Goal: Task Accomplishment & Management: Complete application form

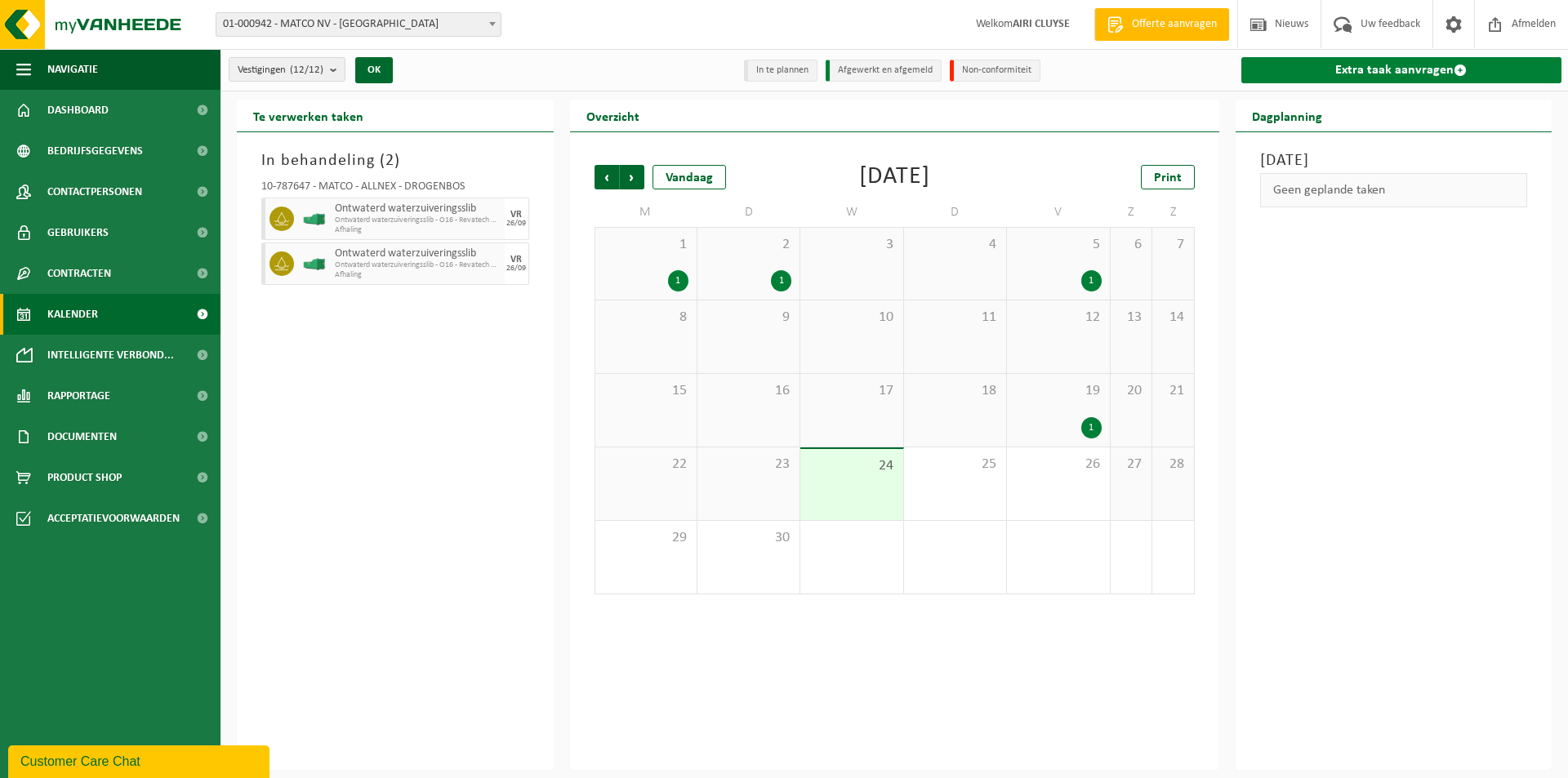
click at [1505, 70] on link "Extra taak aanvragen" at bounding box center [1402, 70] width 321 height 26
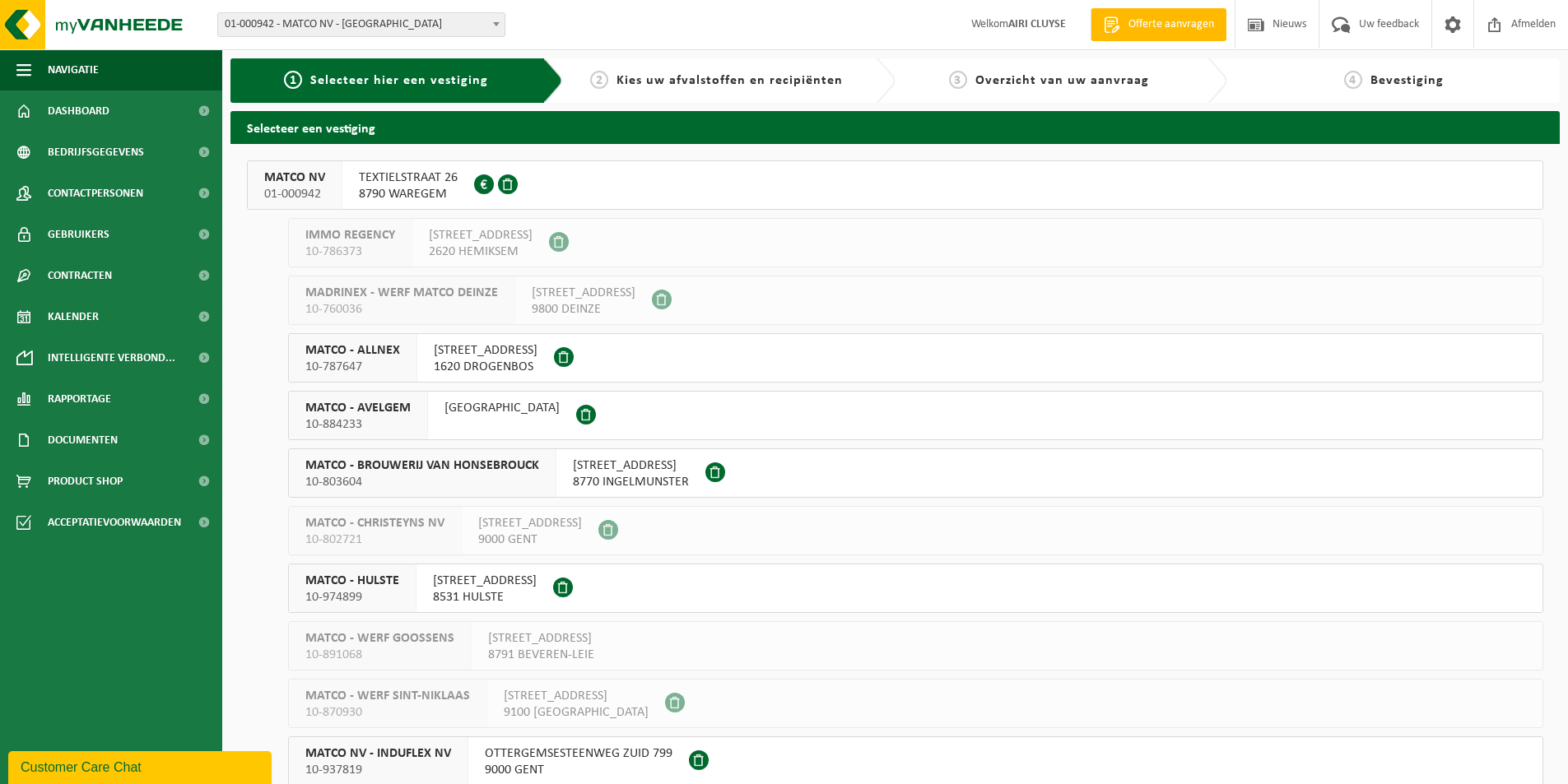
click at [445, 367] on span "1620 DROGENBOS" at bounding box center [486, 366] width 104 height 16
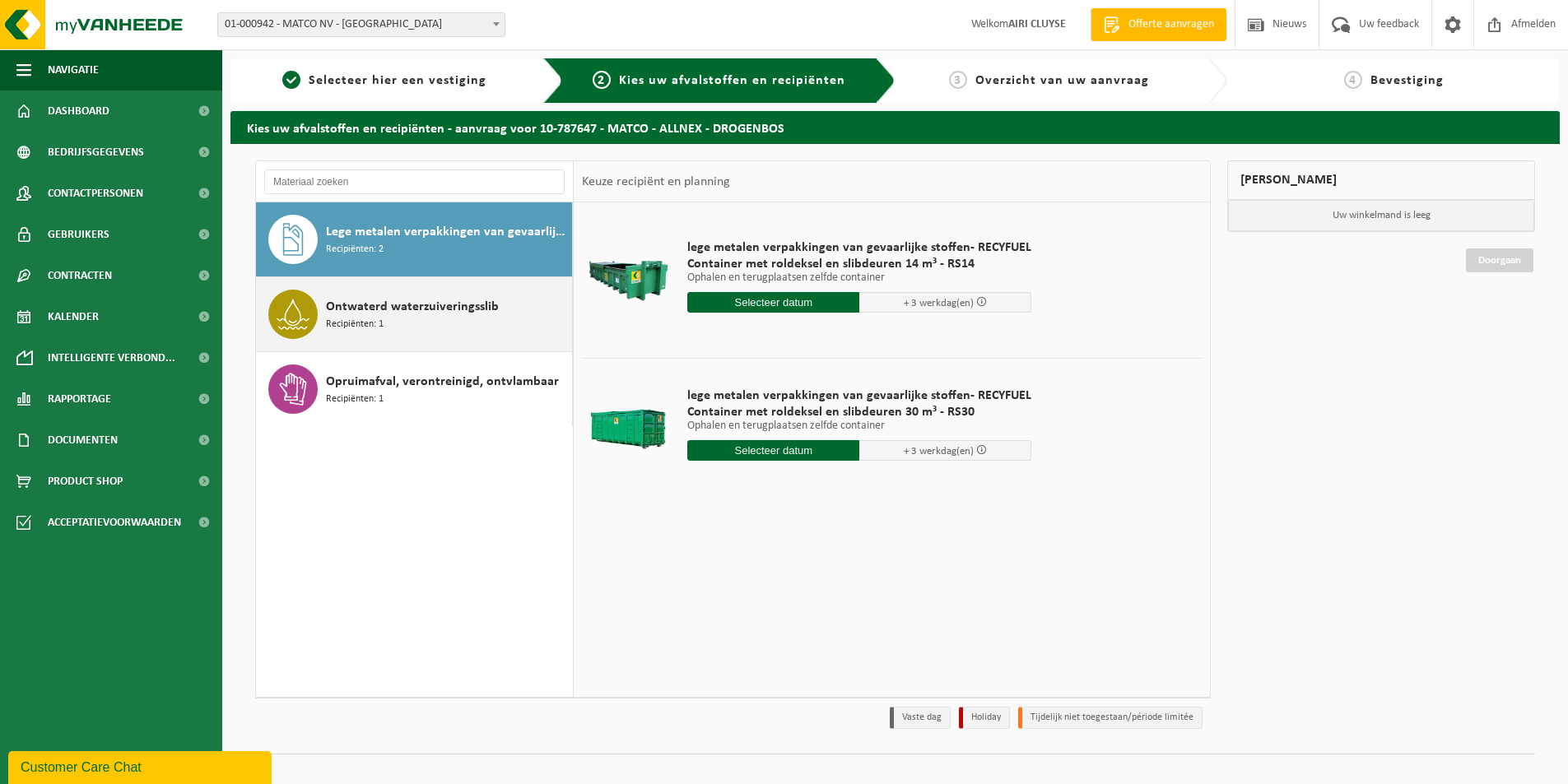
click at [482, 317] on div "Ontwaterd waterzuiveringsslib Recipiënten: 1" at bounding box center [446, 315] width 242 height 49
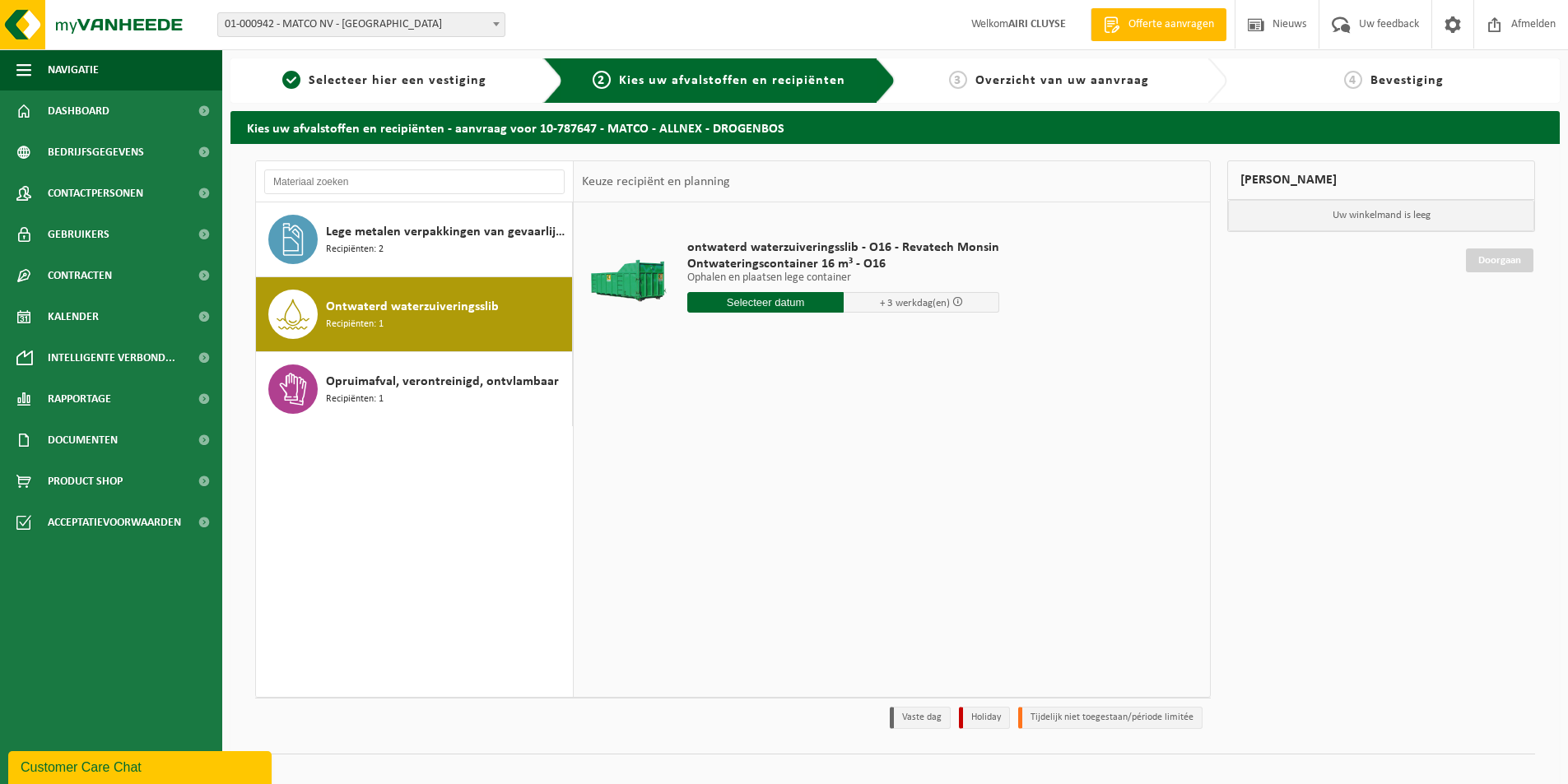
click at [755, 297] on input "text" at bounding box center [765, 303] width 156 height 20
click at [872, 338] on icon at bounding box center [874, 341] width 4 height 9
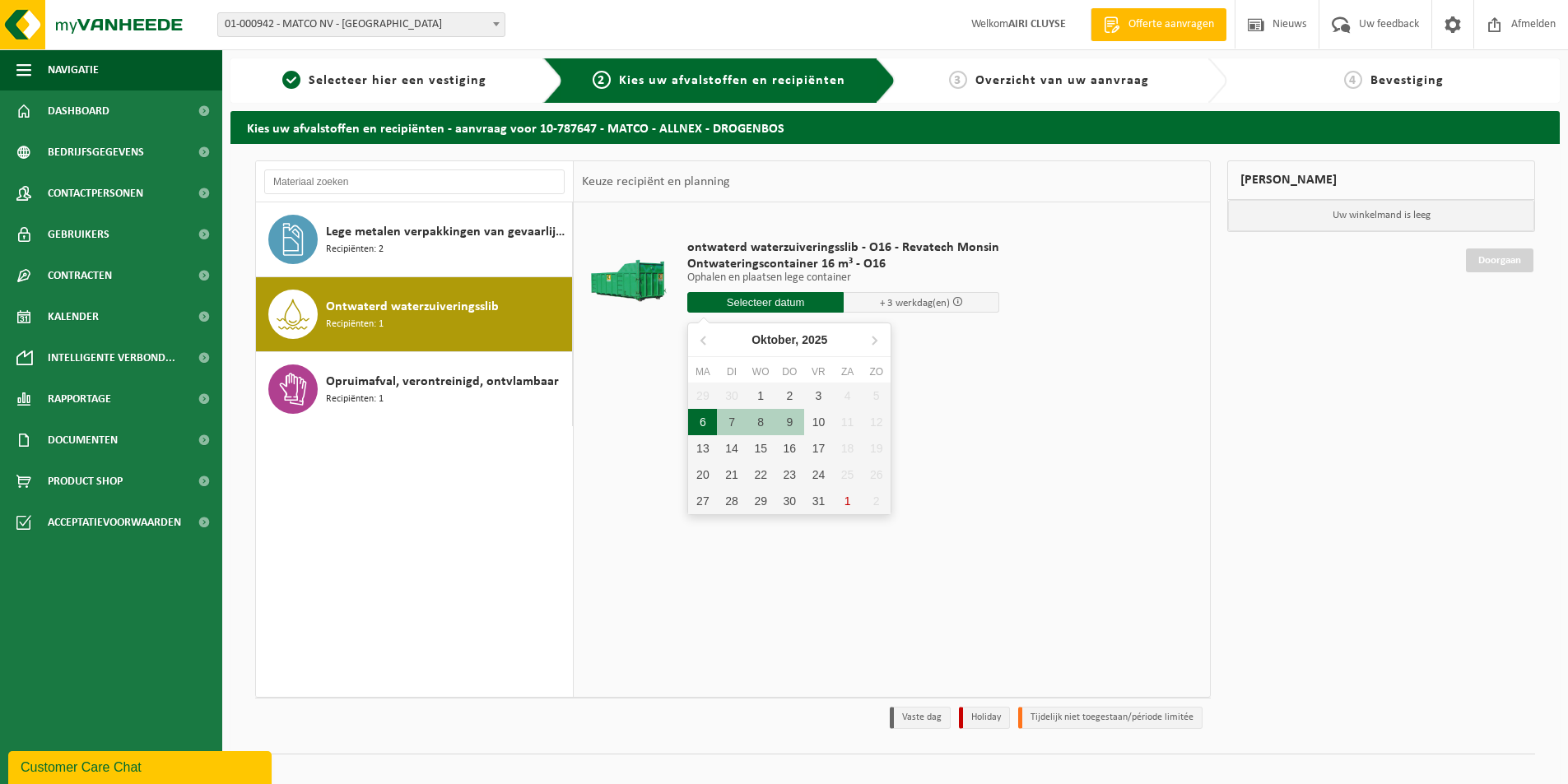
click at [706, 424] on div "6" at bounding box center [702, 422] width 29 height 26
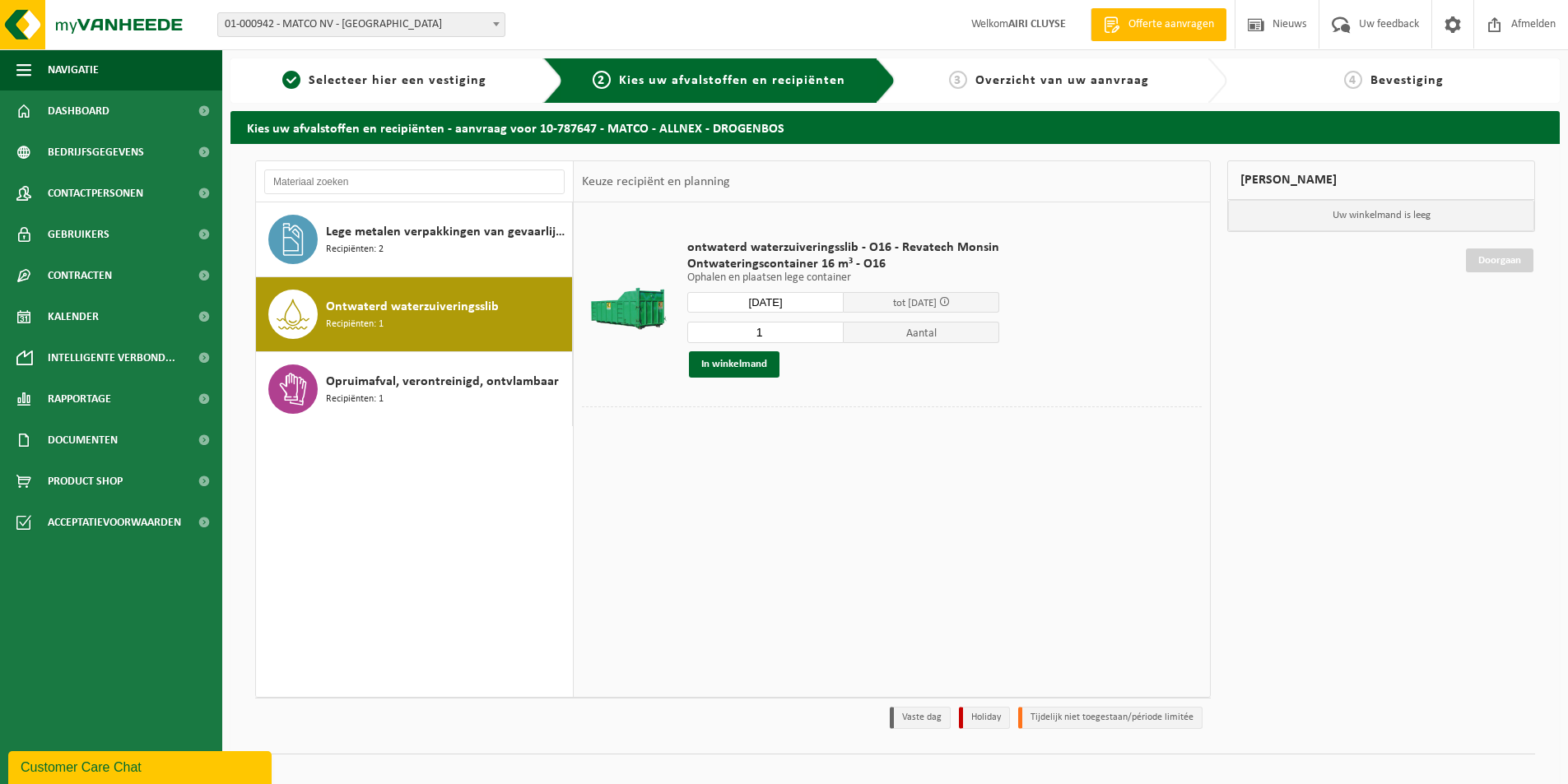
type input "Van 2025-10-06"
click at [729, 360] on button "In winkelmand" at bounding box center [734, 364] width 90 height 26
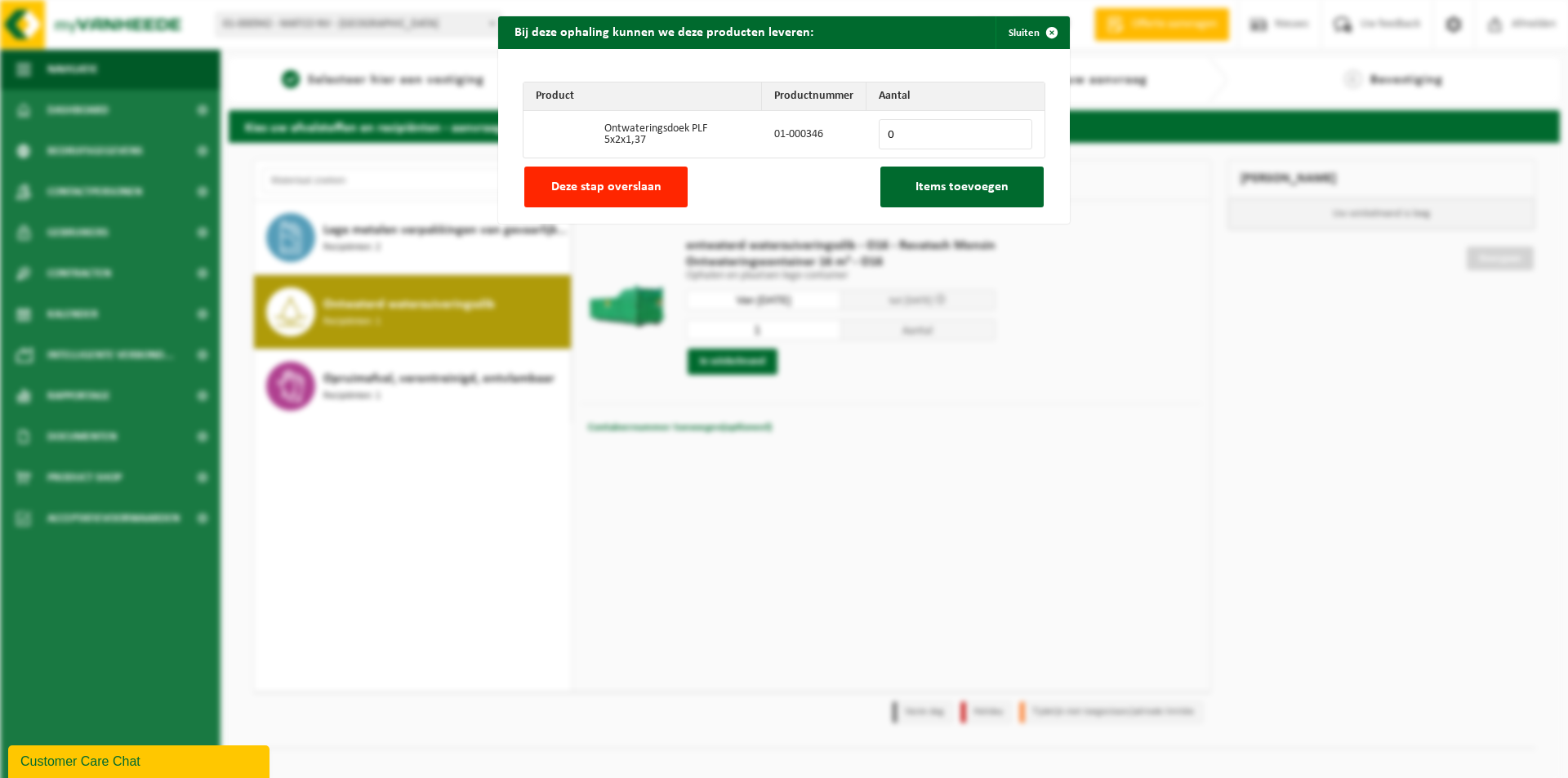
drag, startPoint x: 916, startPoint y: 139, endPoint x: 851, endPoint y: 136, distance: 65.1
click at [851, 136] on tr "Ontwateringsdoek PLF 5x2x1,37 01-000346 0" at bounding box center [783, 134] width 521 height 46
type input "2"
click at [962, 193] on span "Items toevoegen" at bounding box center [962, 186] width 93 height 13
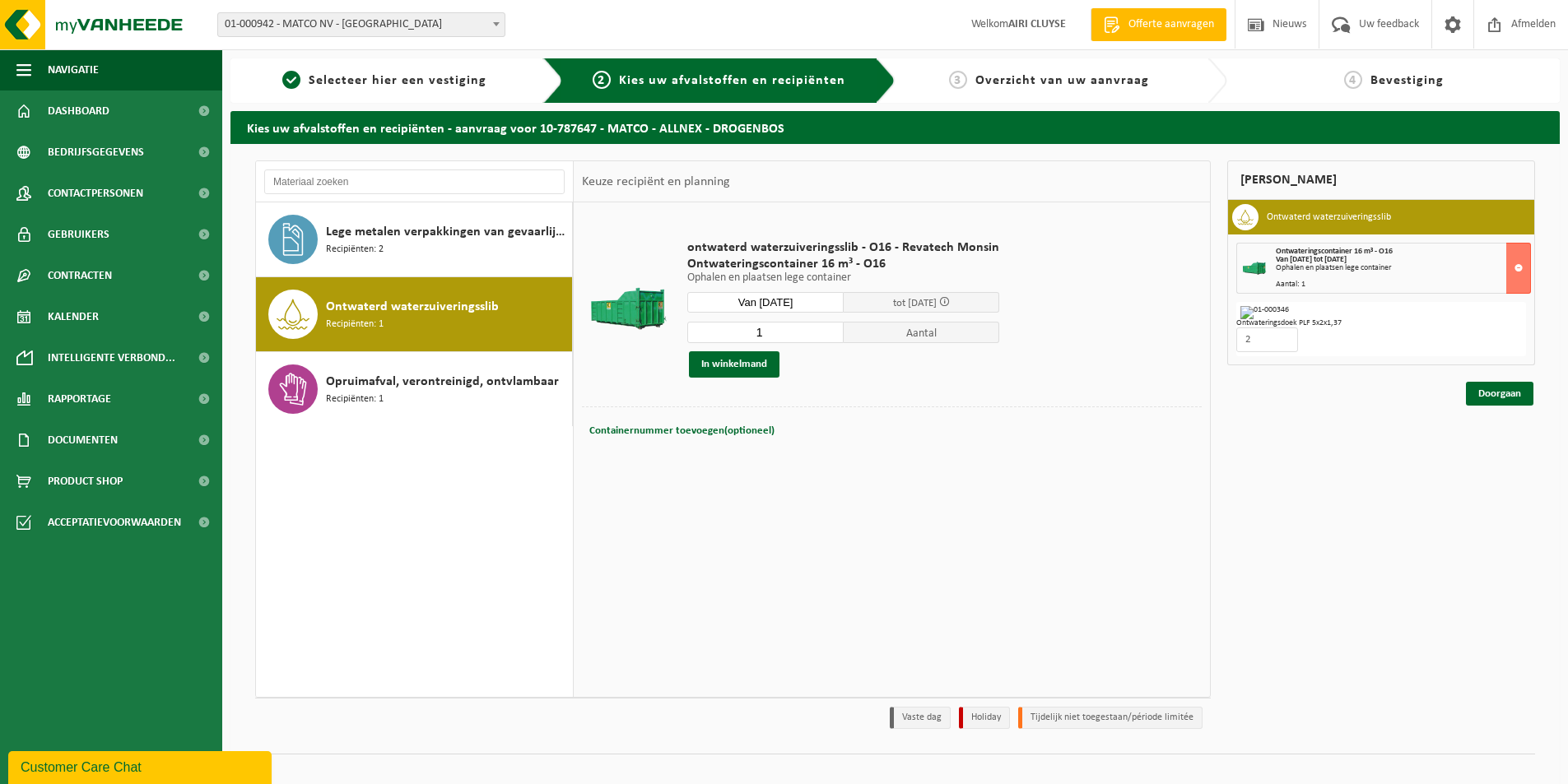
drag, startPoint x: 774, startPoint y: 326, endPoint x: 726, endPoint y: 325, distance: 48.0
click at [726, 325] on input "1" at bounding box center [765, 332] width 156 height 21
click at [1514, 270] on button at bounding box center [1518, 268] width 25 height 51
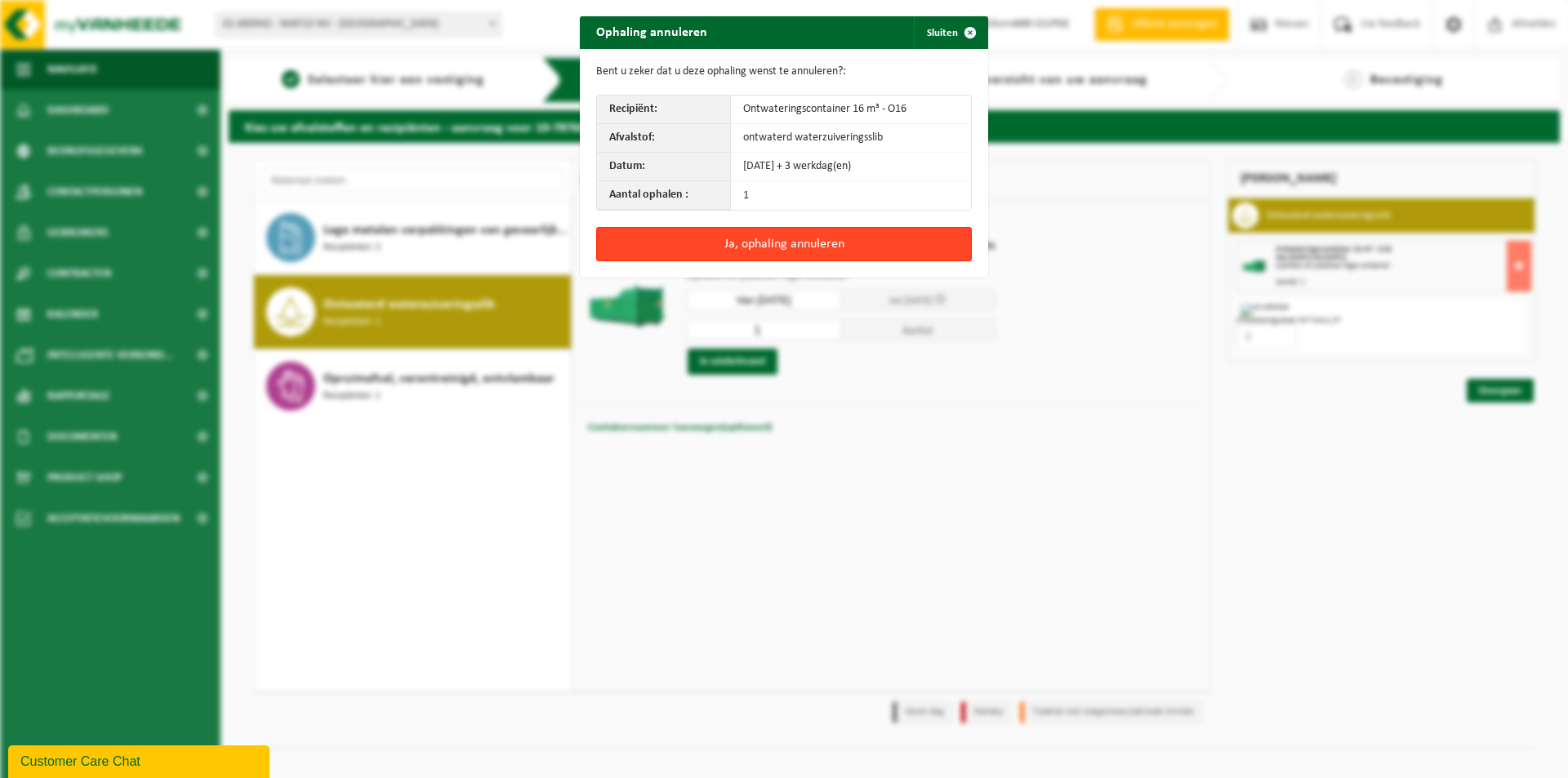
click at [844, 240] on button "Ja, ophaling annuleren" at bounding box center [783, 244] width 376 height 35
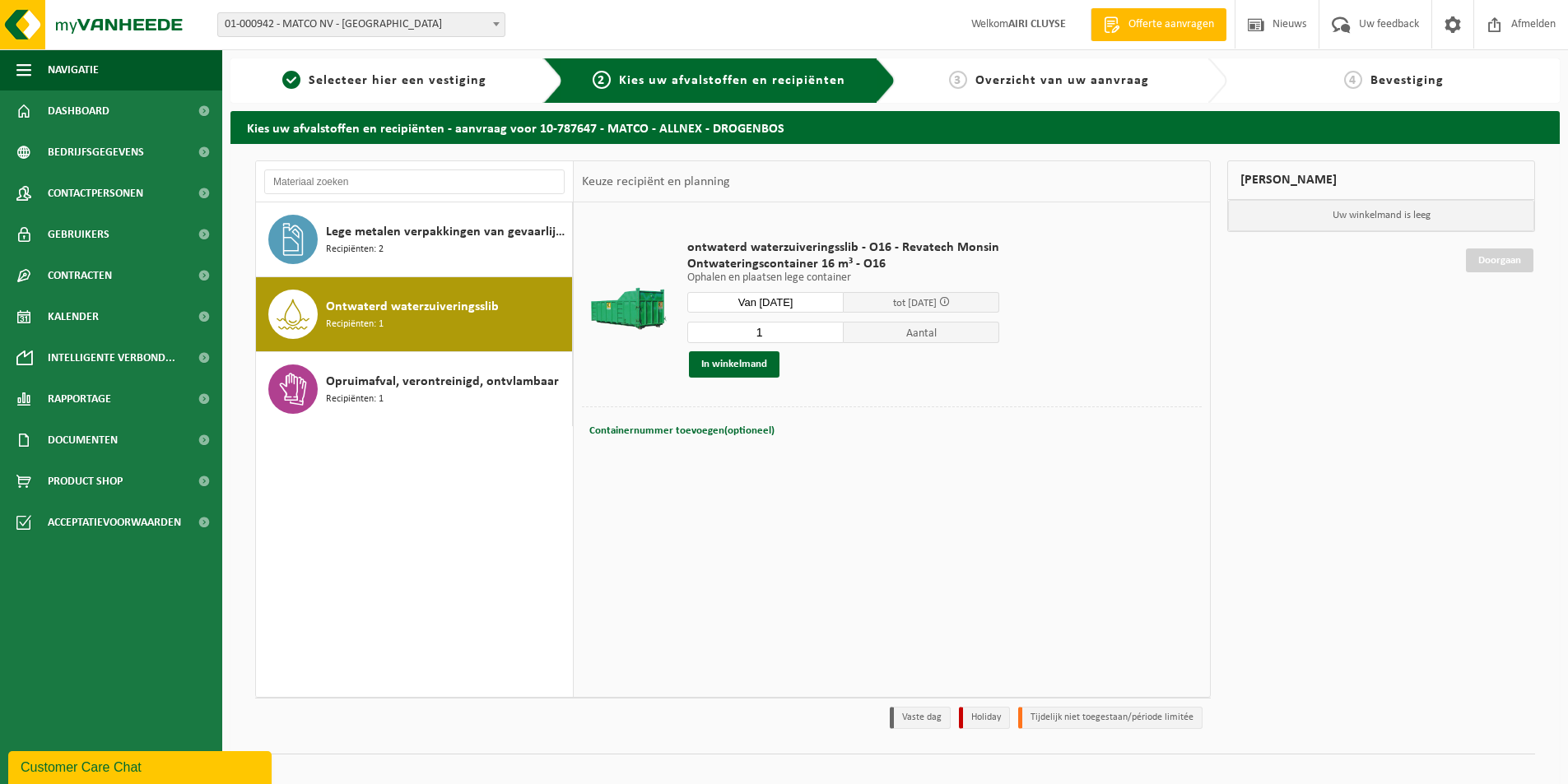
click at [780, 323] on input "1" at bounding box center [765, 332] width 156 height 21
drag, startPoint x: 776, startPoint y: 330, endPoint x: 752, endPoint y: 335, distance: 24.5
click at [752, 335] on input "1" at bounding box center [765, 332] width 156 height 21
type input "2"
click at [734, 373] on button "In winkelmand" at bounding box center [734, 364] width 90 height 26
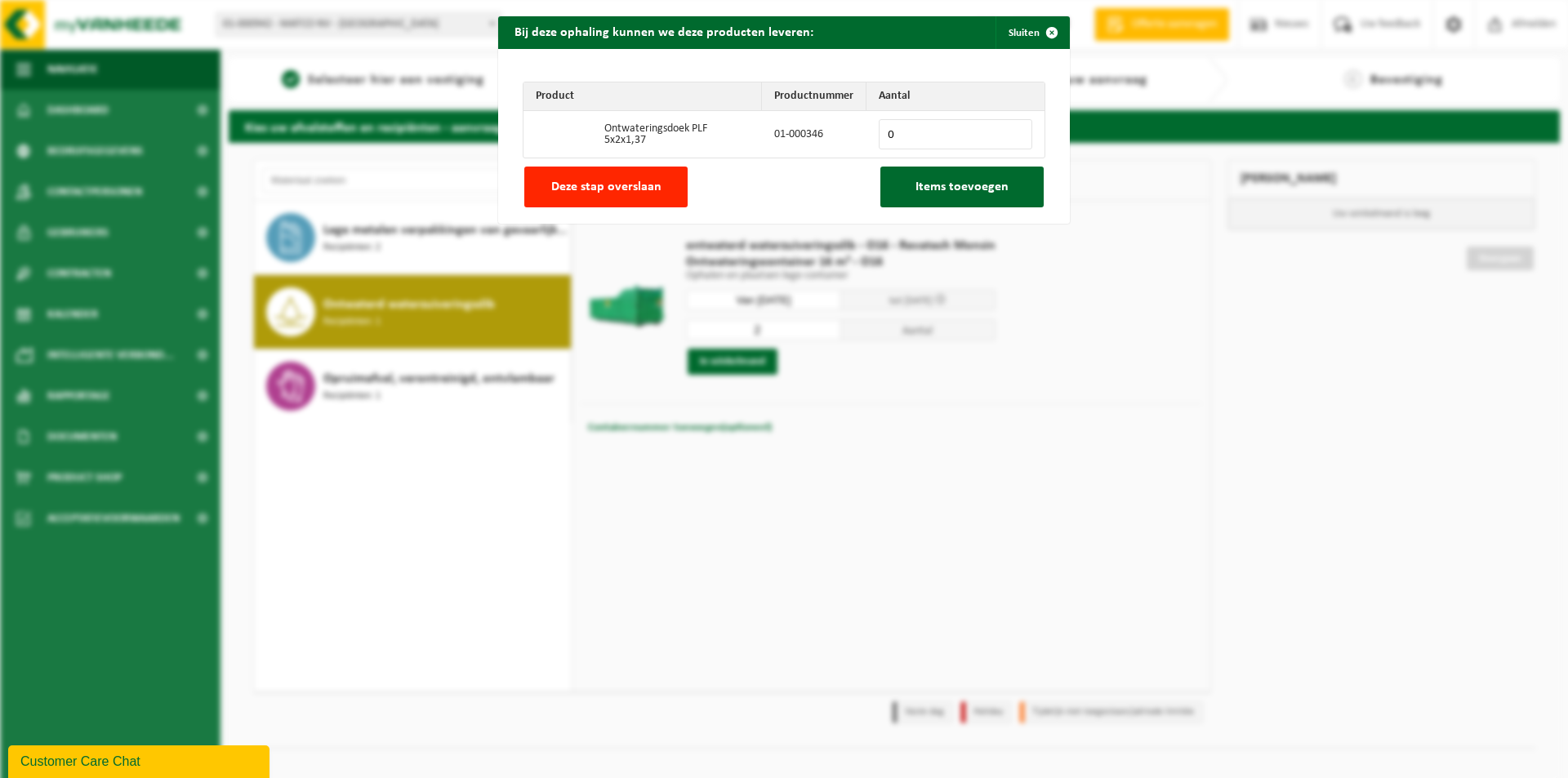
drag, startPoint x: 929, startPoint y: 136, endPoint x: 830, endPoint y: 134, distance: 99.0
click at [828, 133] on tr "Ontwateringsdoek PLF 5x2x1,37 01-000346 0" at bounding box center [783, 134] width 521 height 46
type input "2"
click at [916, 190] on span "Items toevoegen" at bounding box center [962, 186] width 93 height 13
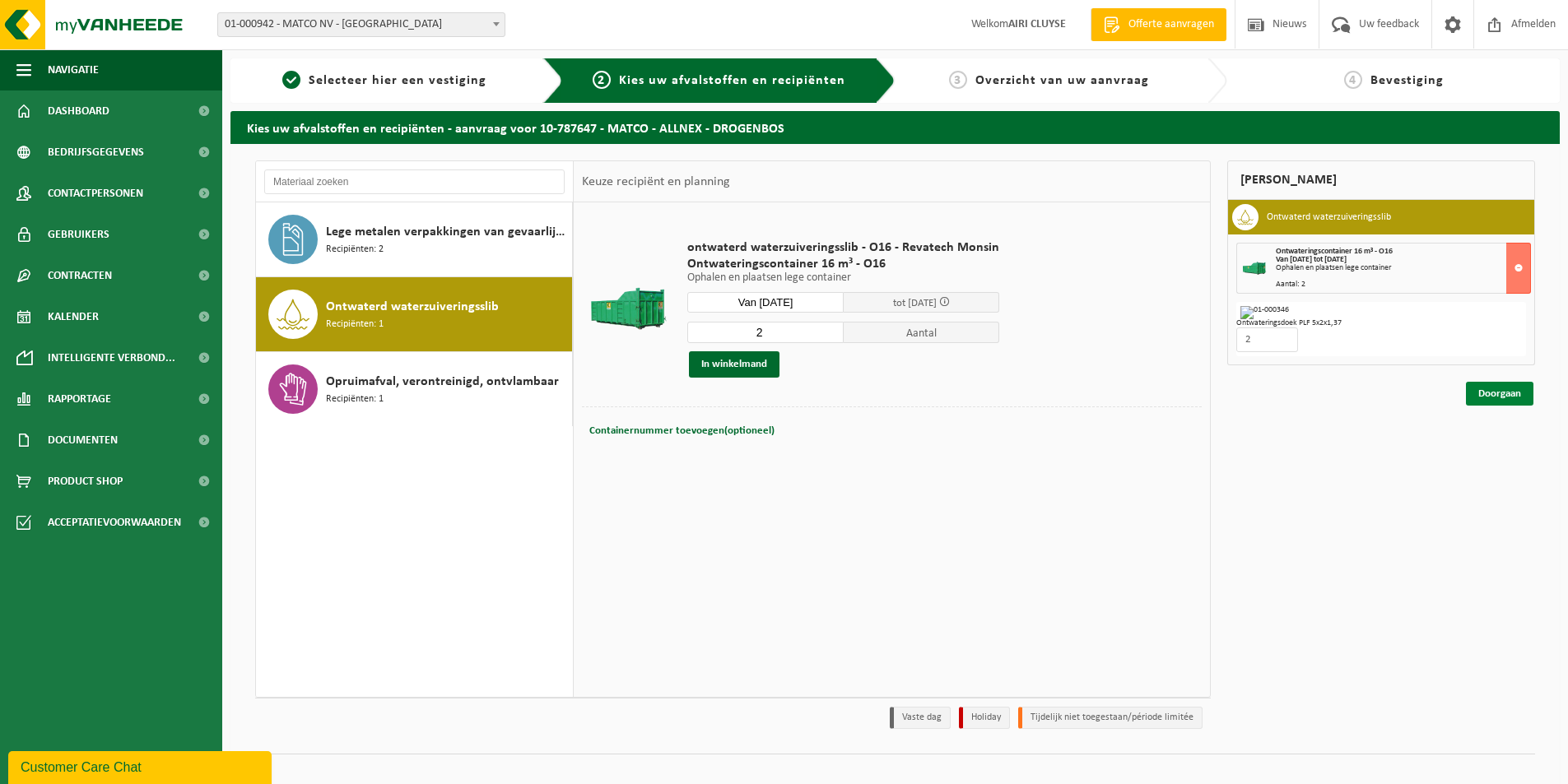
click at [1514, 395] on link "Doorgaan" at bounding box center [1499, 394] width 67 height 24
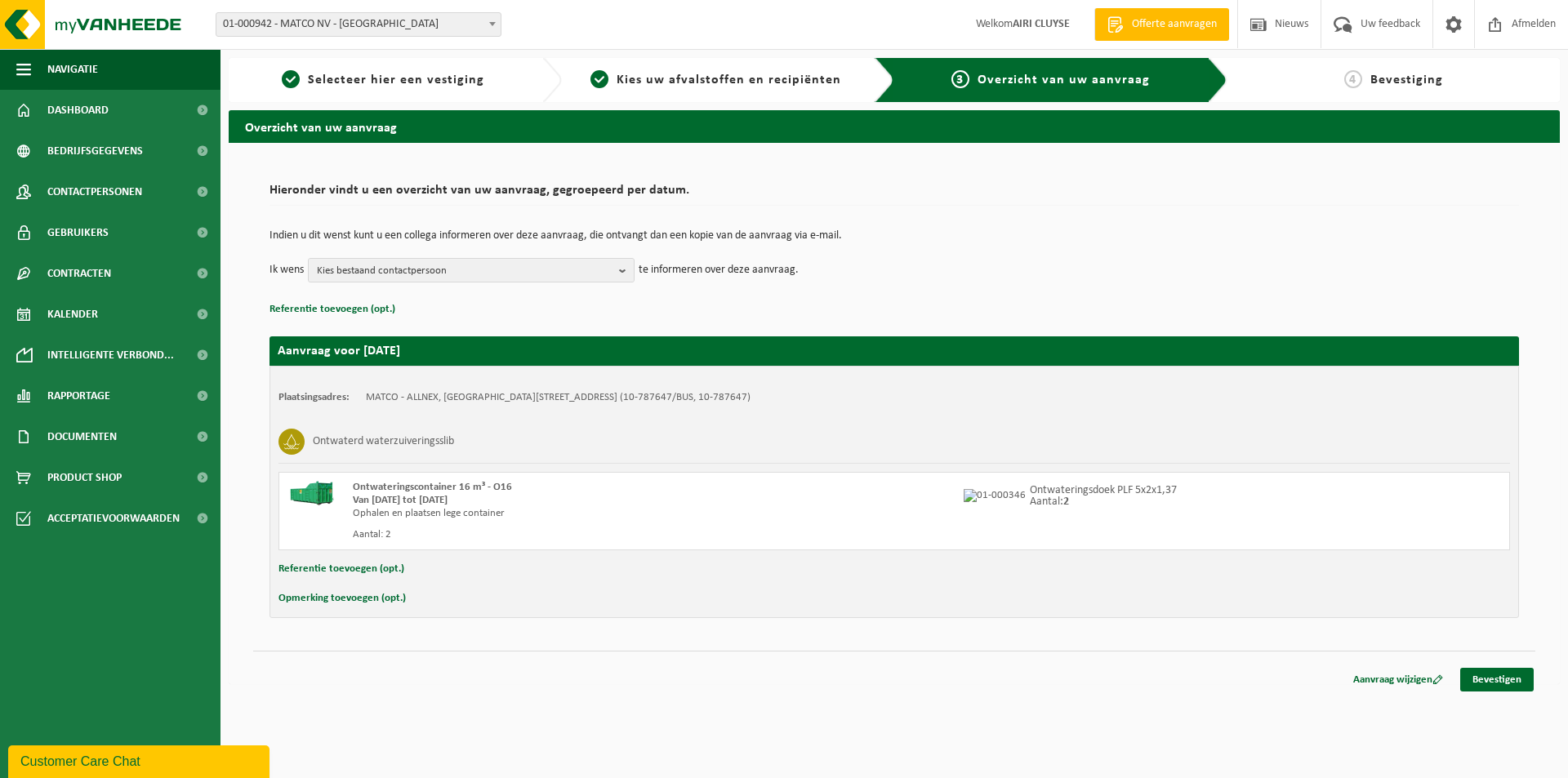
click at [336, 571] on button "Referentie toevoegen (opt.)" at bounding box center [341, 569] width 126 height 21
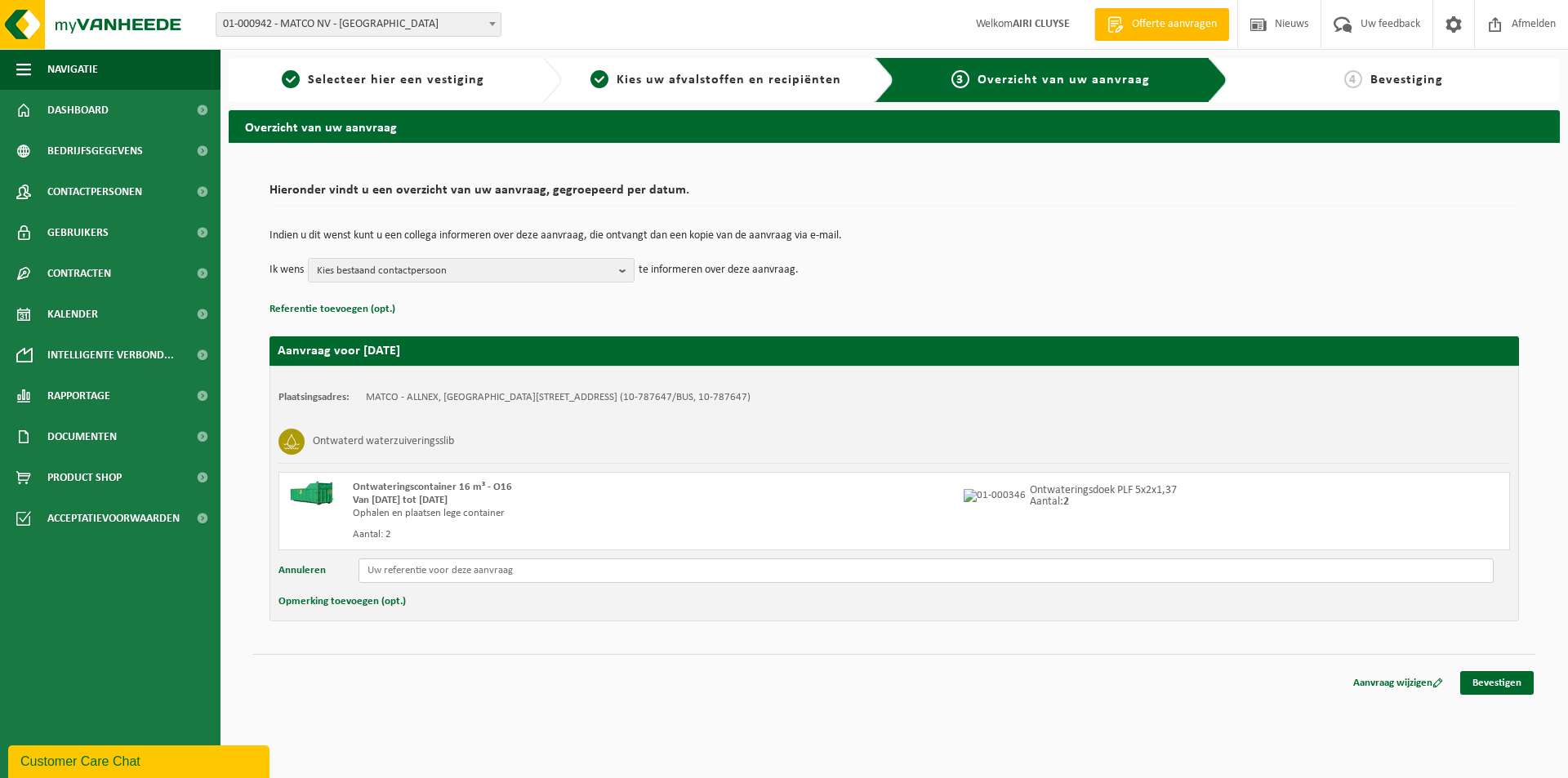
click at [439, 573] on input "text" at bounding box center [926, 570] width 1135 height 24
paste input "130011/331"
type input "130011/331"
click at [1484, 678] on link "Bevestigen" at bounding box center [1496, 683] width 73 height 24
